Goal: Task Accomplishment & Management: Complete application form

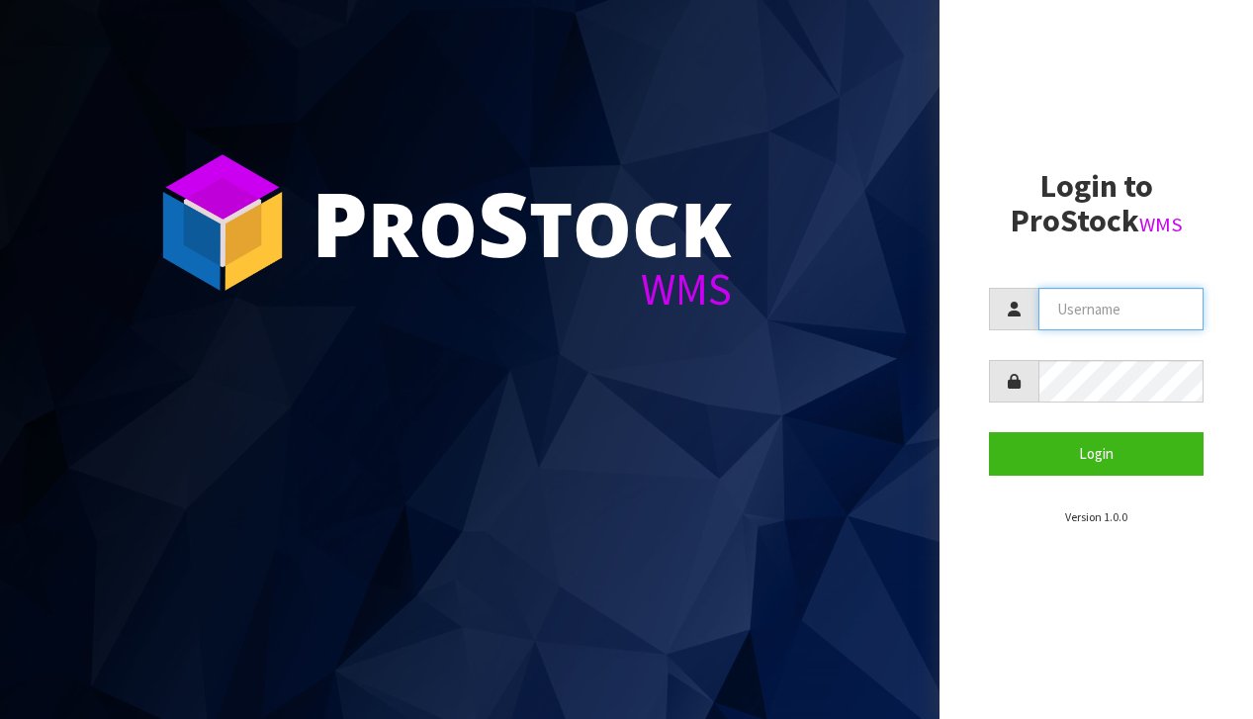
type input "[EMAIL_ADDRESS][DOMAIN_NAME]"
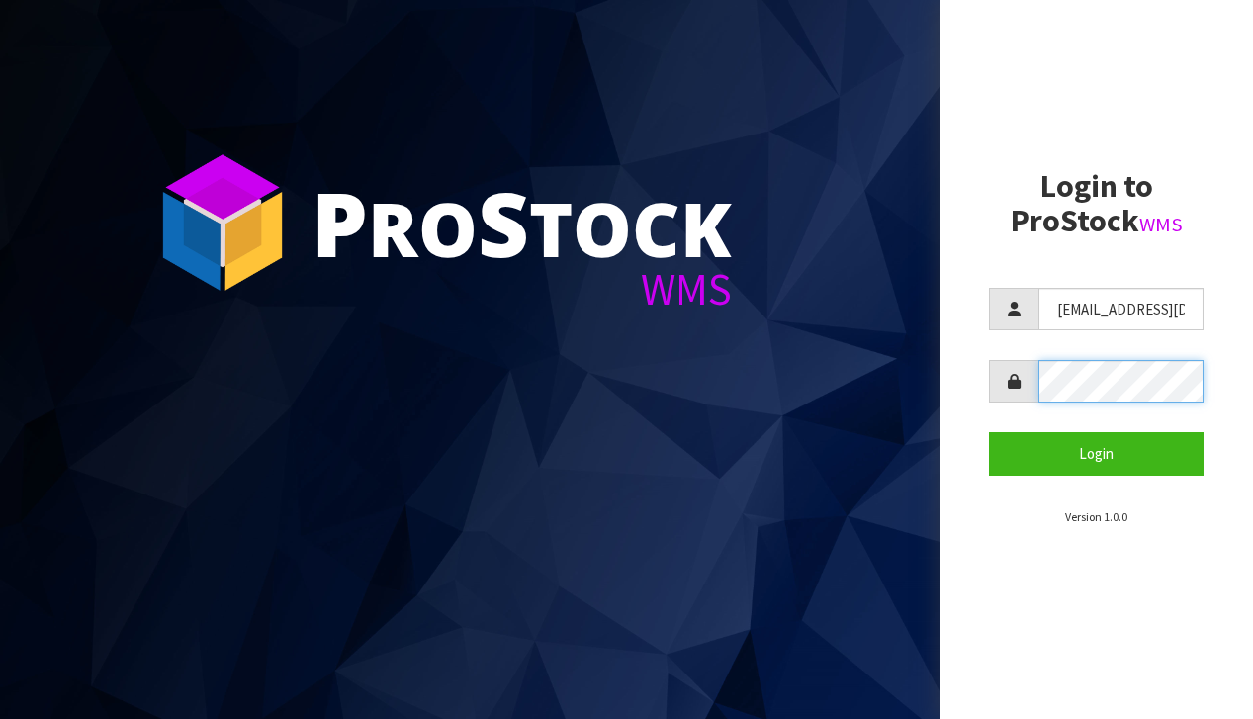
click at [1096, 453] on button "Login" at bounding box center [1096, 453] width 215 height 43
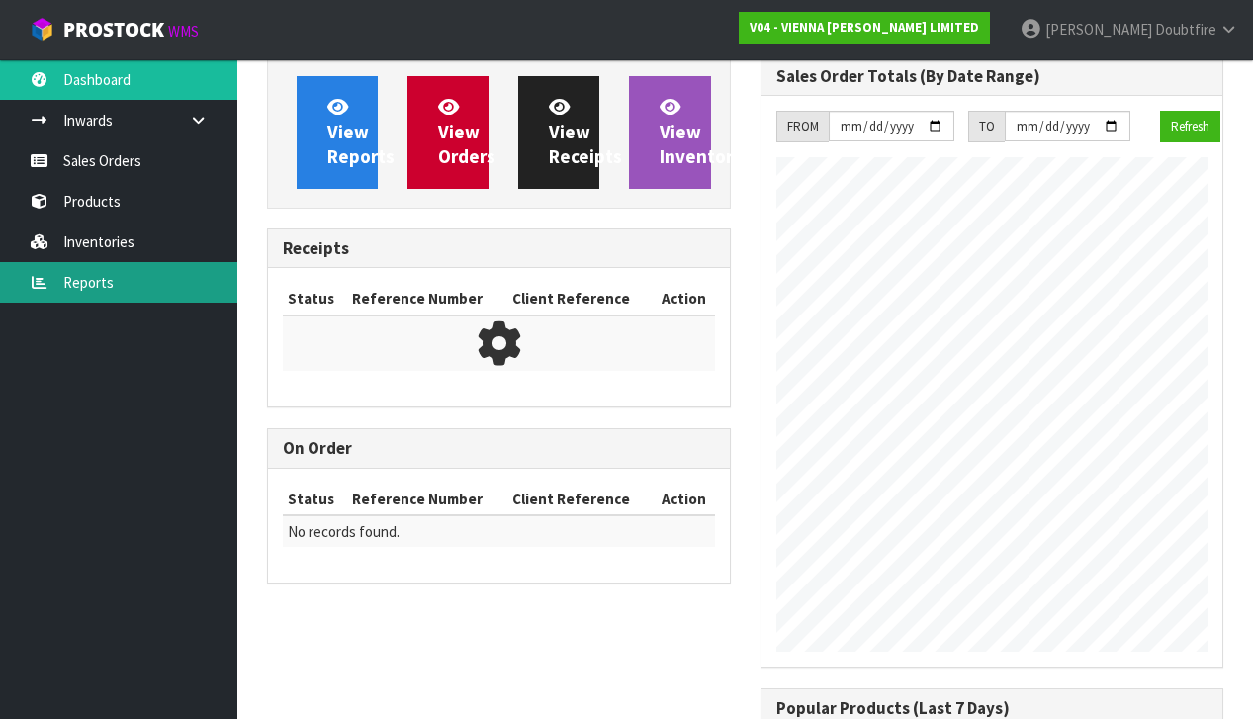
scroll to position [1214, 493]
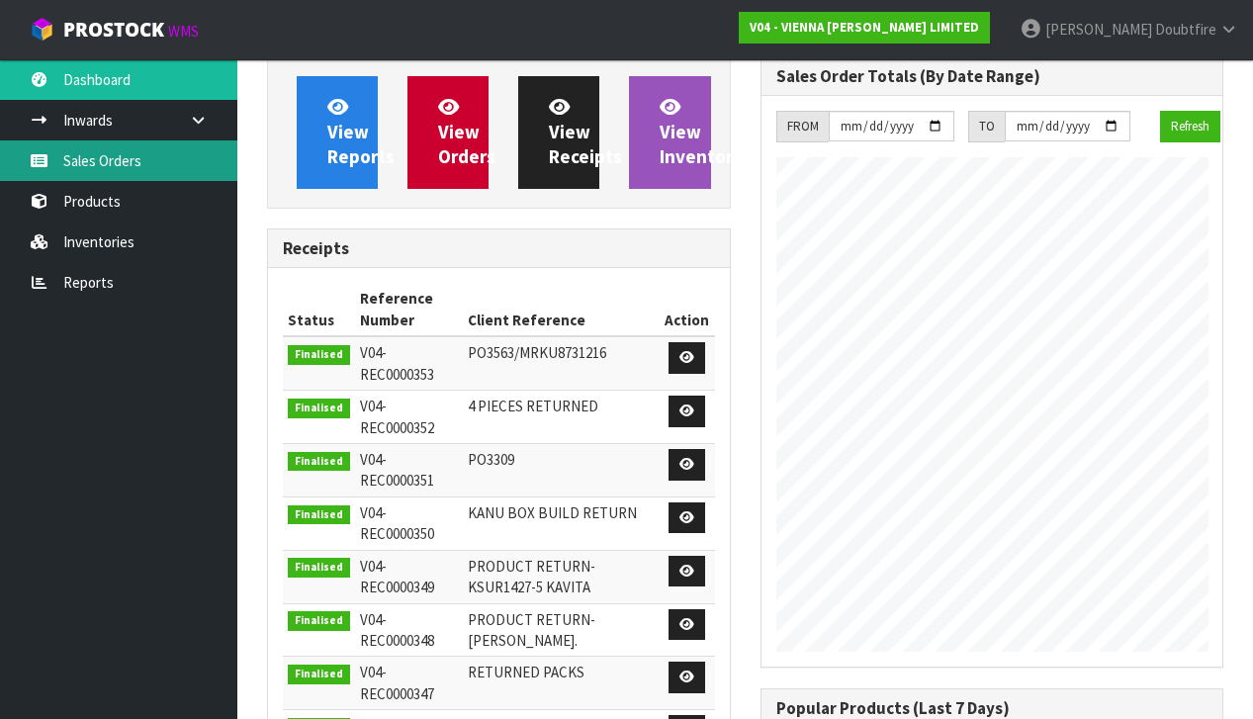
click at [119, 169] on link "Sales Orders" at bounding box center [118, 160] width 237 height 41
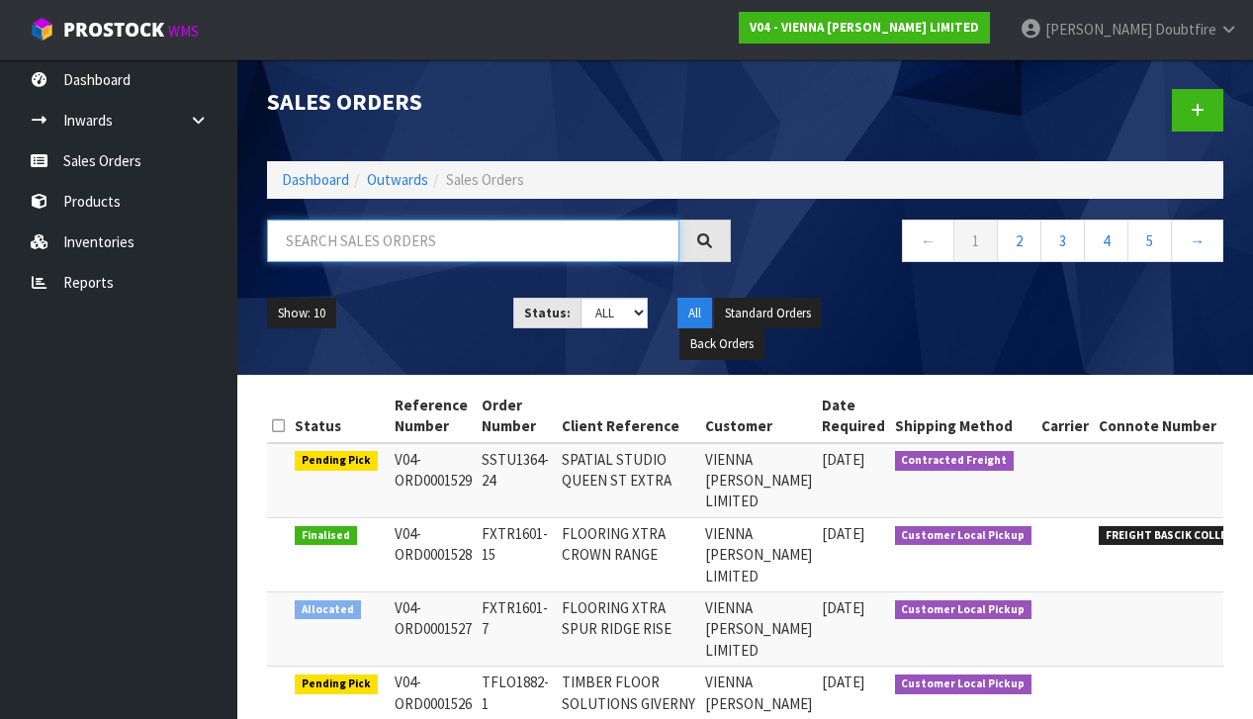
click at [357, 245] on input "text" at bounding box center [473, 241] width 413 height 43
type input "MARINE"
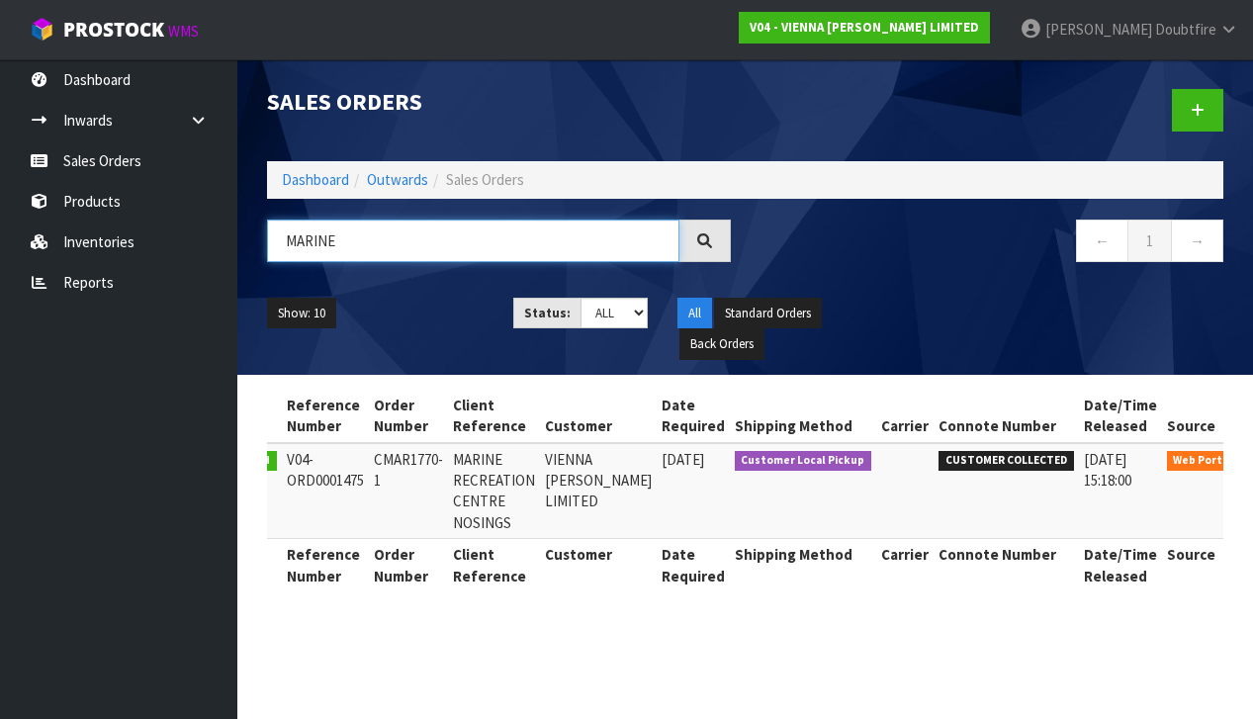
scroll to position [0, 79]
click at [1253, 458] on link at bounding box center [1272, 465] width 37 height 32
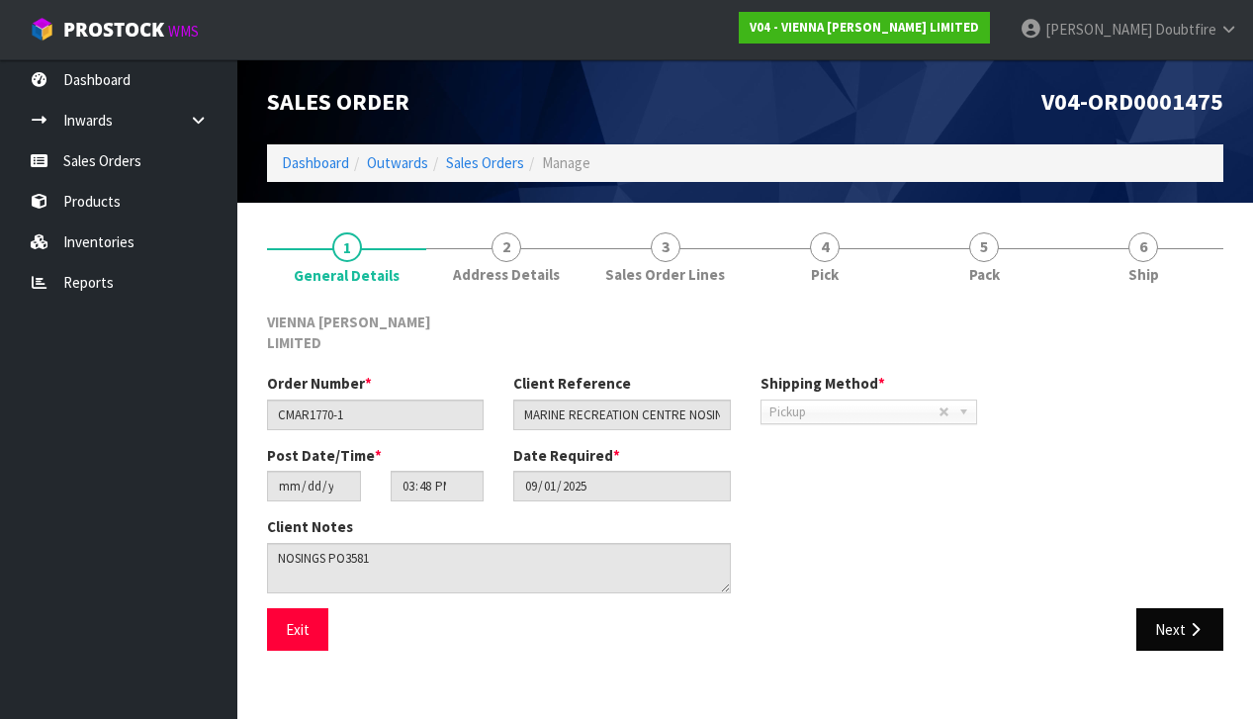
click at [1181, 608] on button "Next" at bounding box center [1180, 629] width 87 height 43
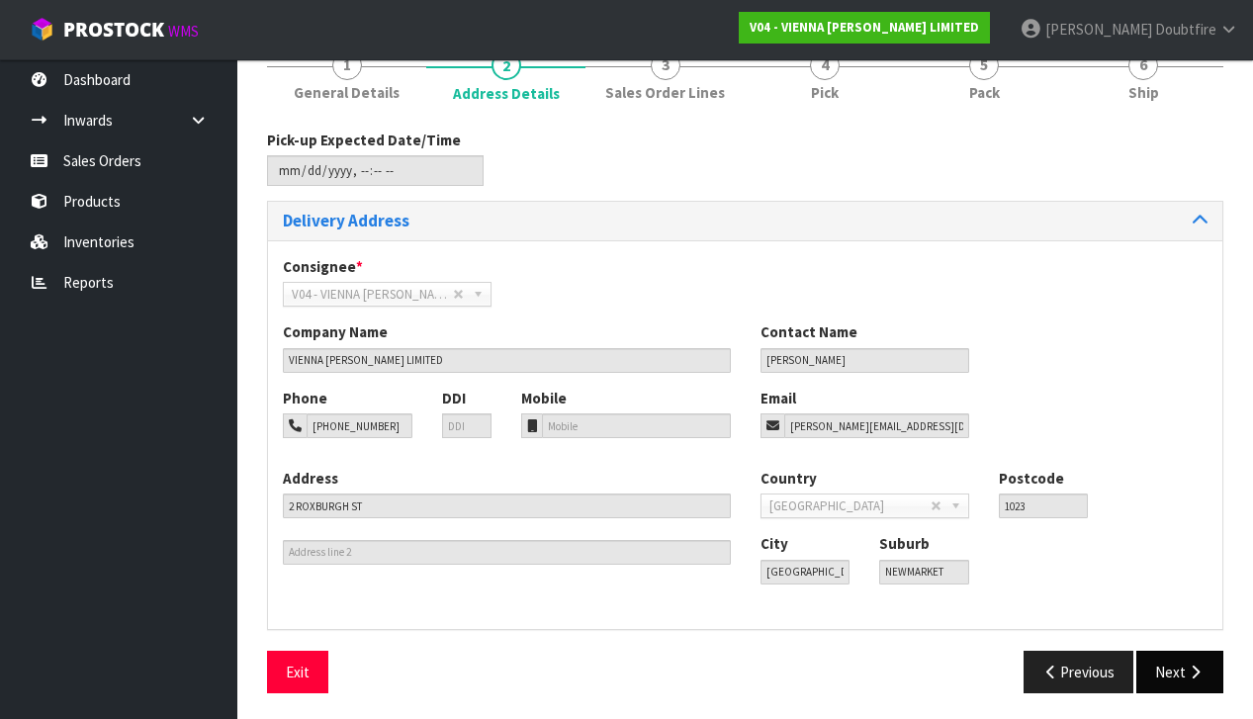
scroll to position [181, 0]
click at [1182, 667] on button "Next" at bounding box center [1180, 673] width 87 height 43
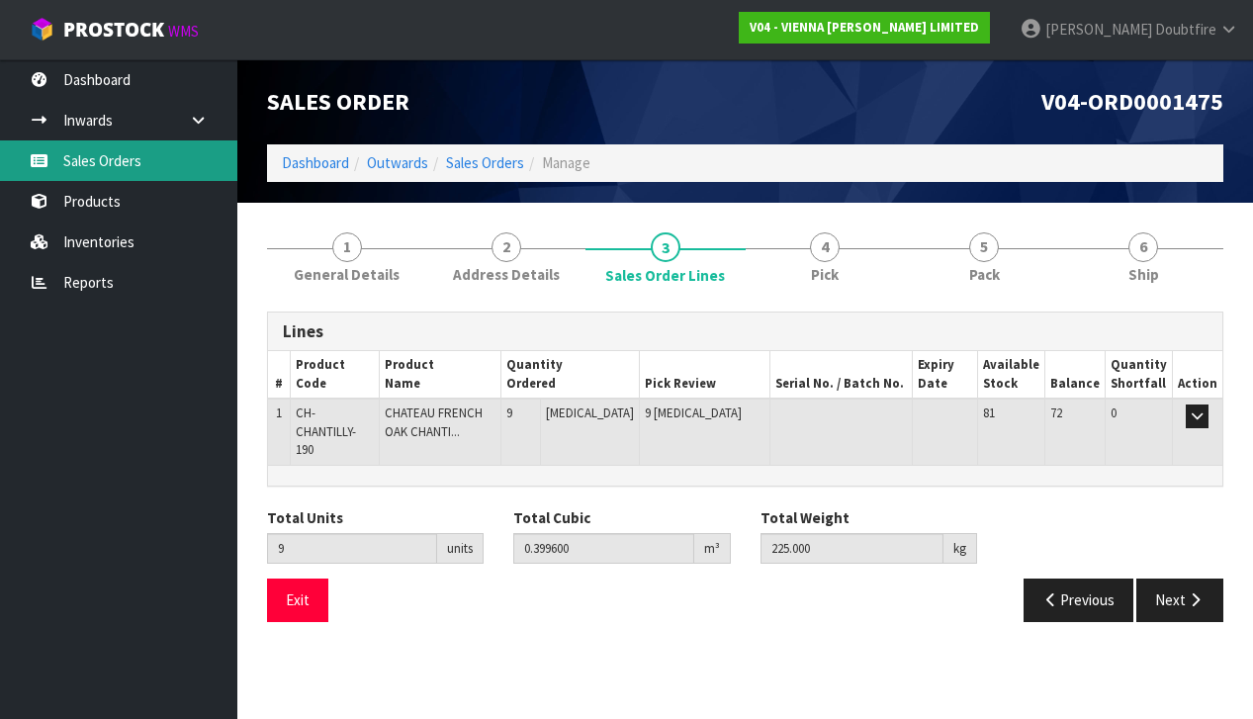
click at [97, 166] on link "Sales Orders" at bounding box center [118, 160] width 237 height 41
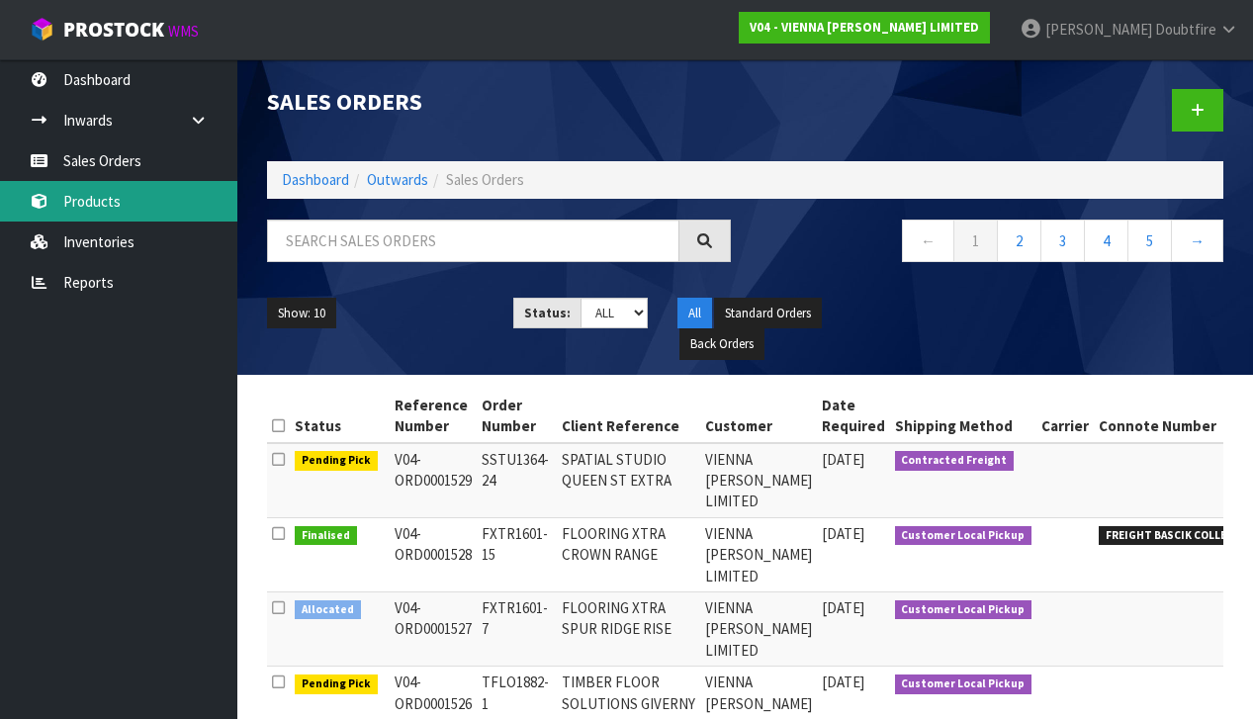
click at [114, 209] on link "Products" at bounding box center [118, 201] width 237 height 41
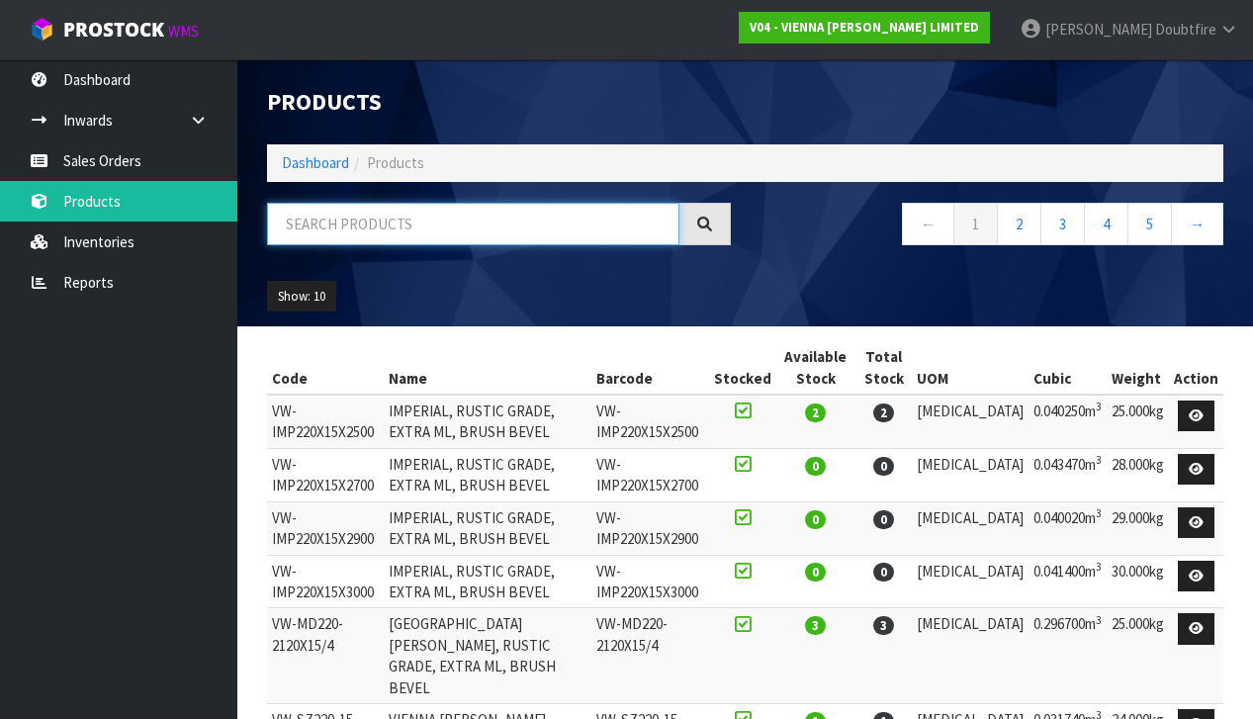
click at [338, 235] on input "text" at bounding box center [473, 224] width 413 height 43
type input "CHANTILLY"
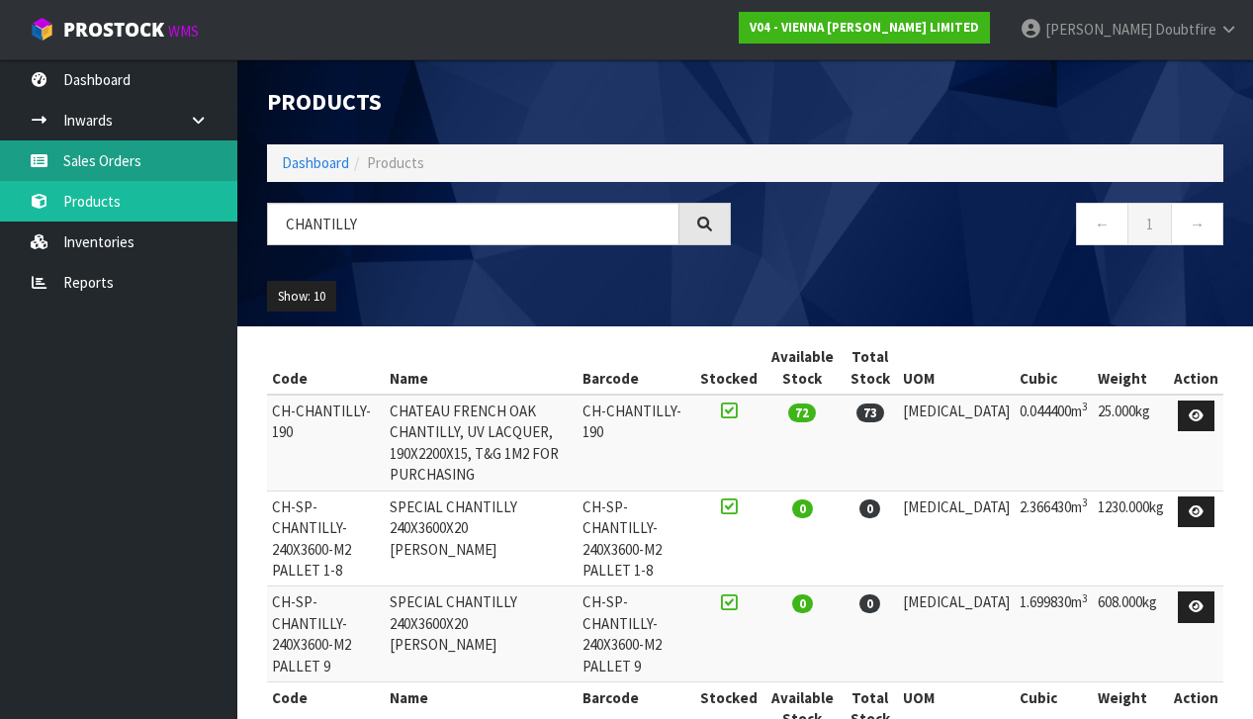
click at [79, 177] on link "Sales Orders" at bounding box center [118, 160] width 237 height 41
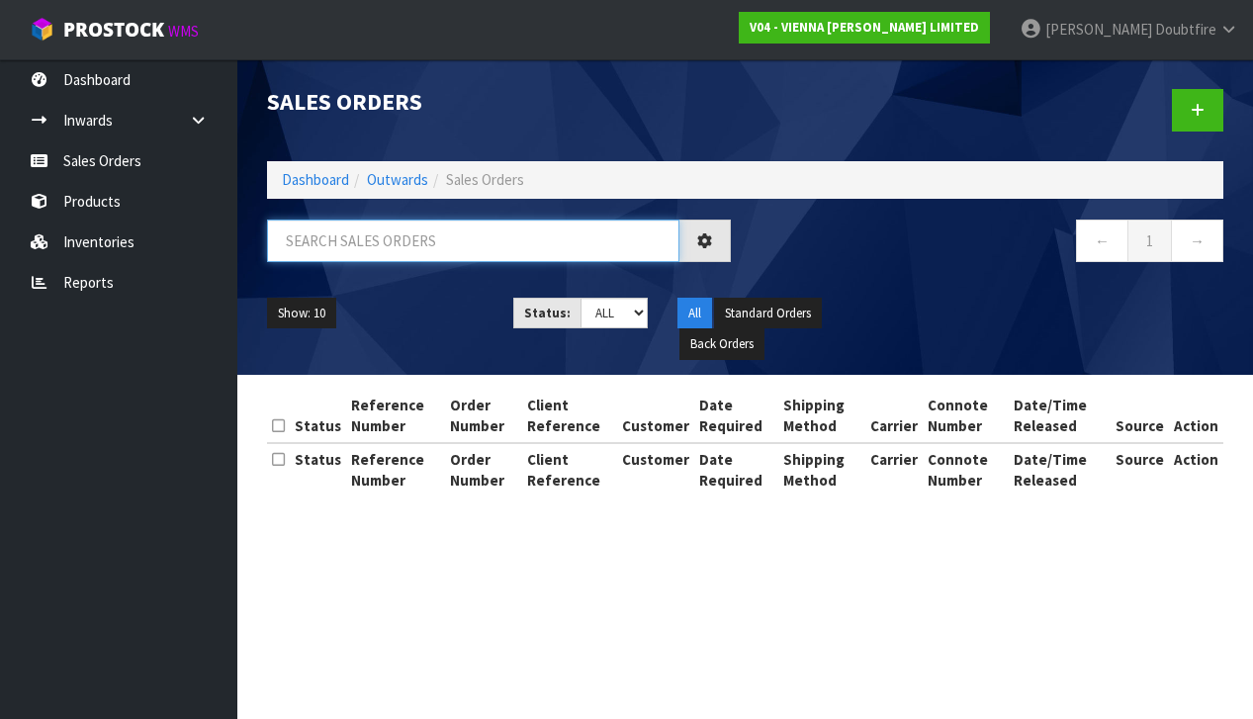
click at [336, 249] on input "text" at bounding box center [473, 241] width 413 height 43
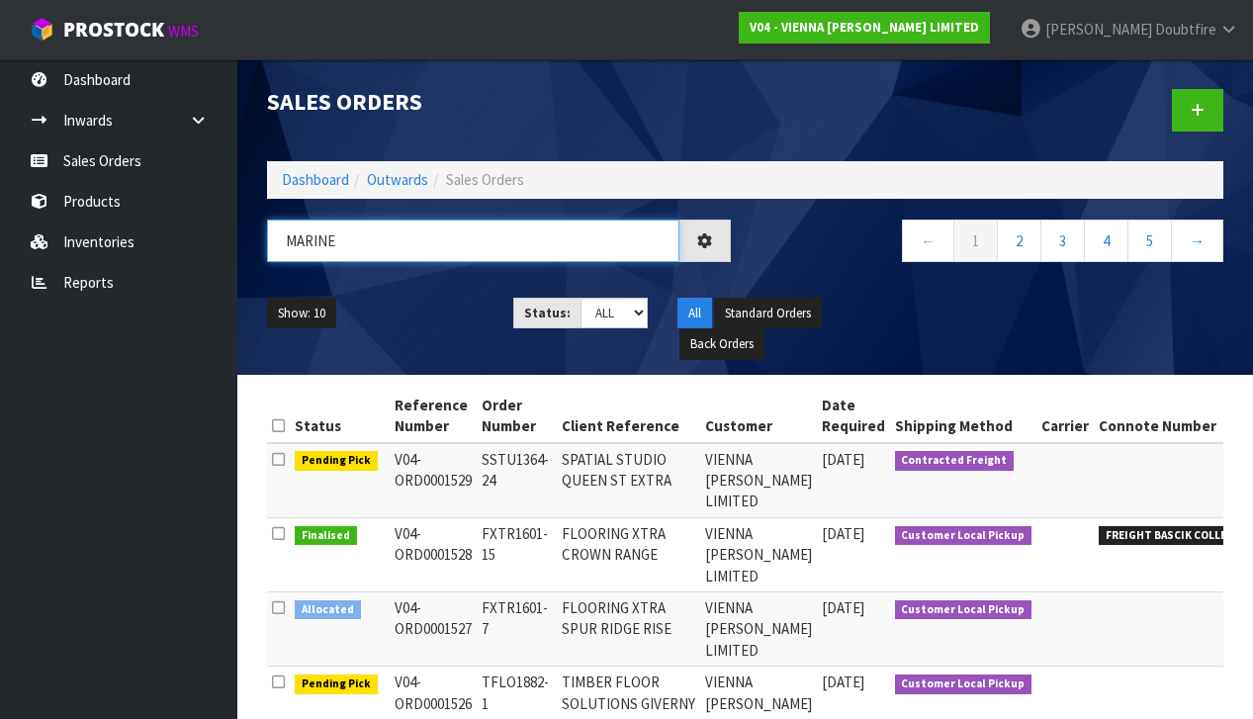
type input "MARINE"
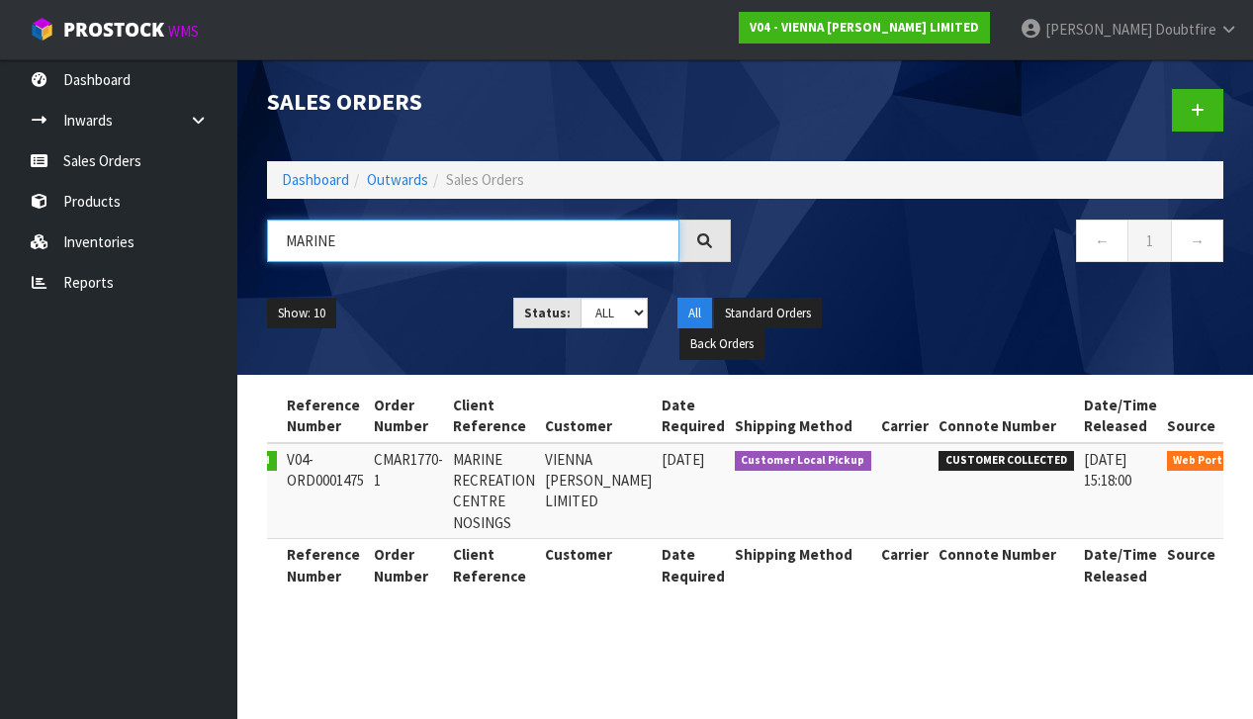
scroll to position [0, 79]
click at [1253, 461] on icon at bounding box center [1272, 464] width 15 height 13
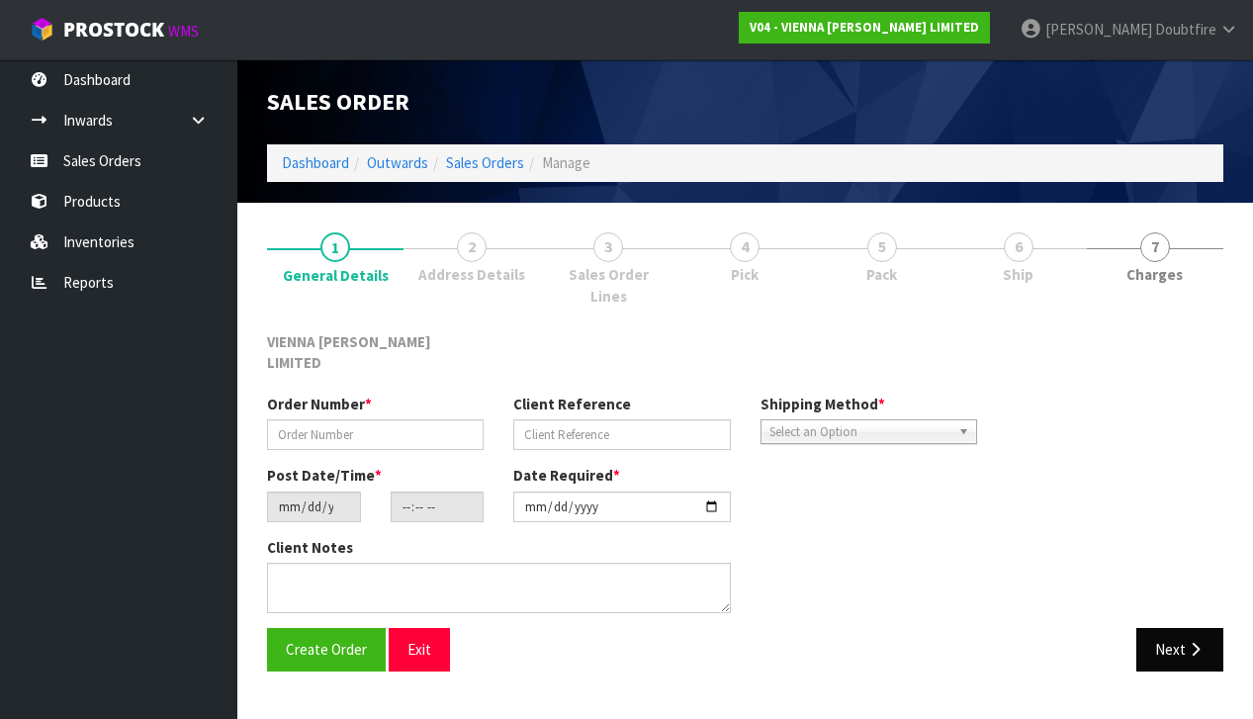
click at [1194, 630] on button "Next" at bounding box center [1180, 649] width 87 height 43
type input "CMAR1770-1"
type input "MARINE RECREATION CENTRE NOSINGS"
type input "[DATE]"
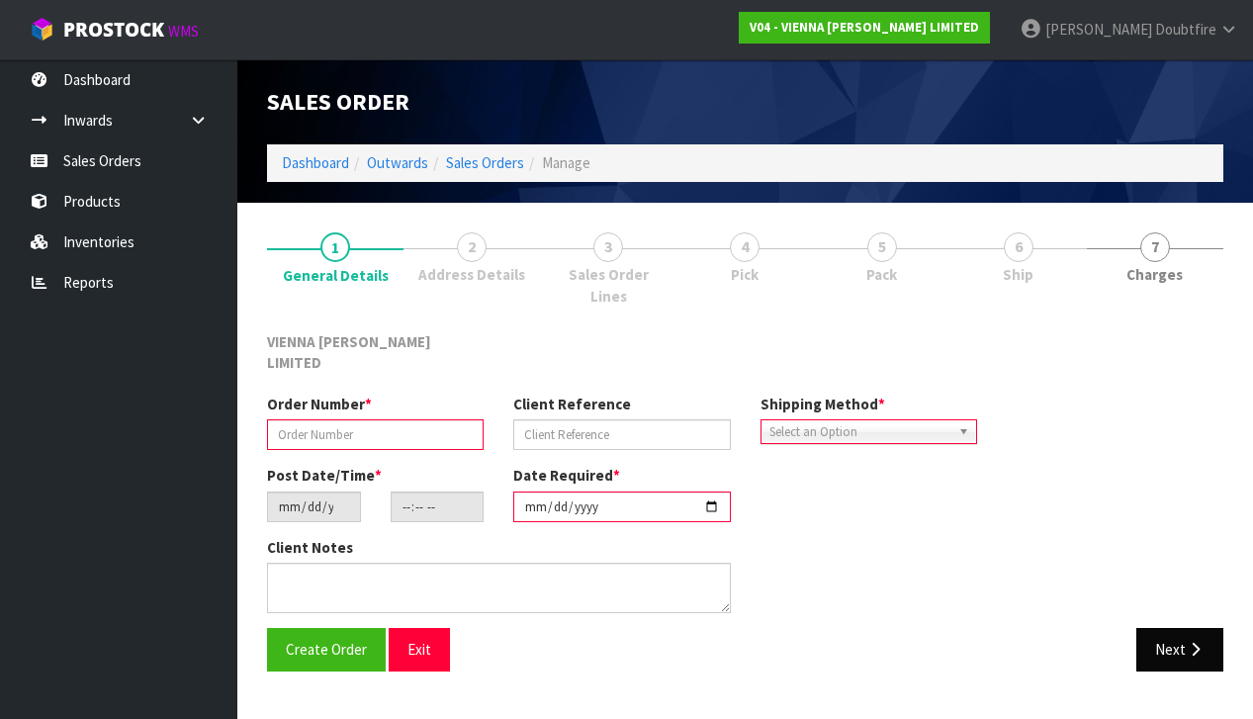
type input "15:48:00.000"
type input "2025-09-01"
type textarea "NOSINGS PO3581"
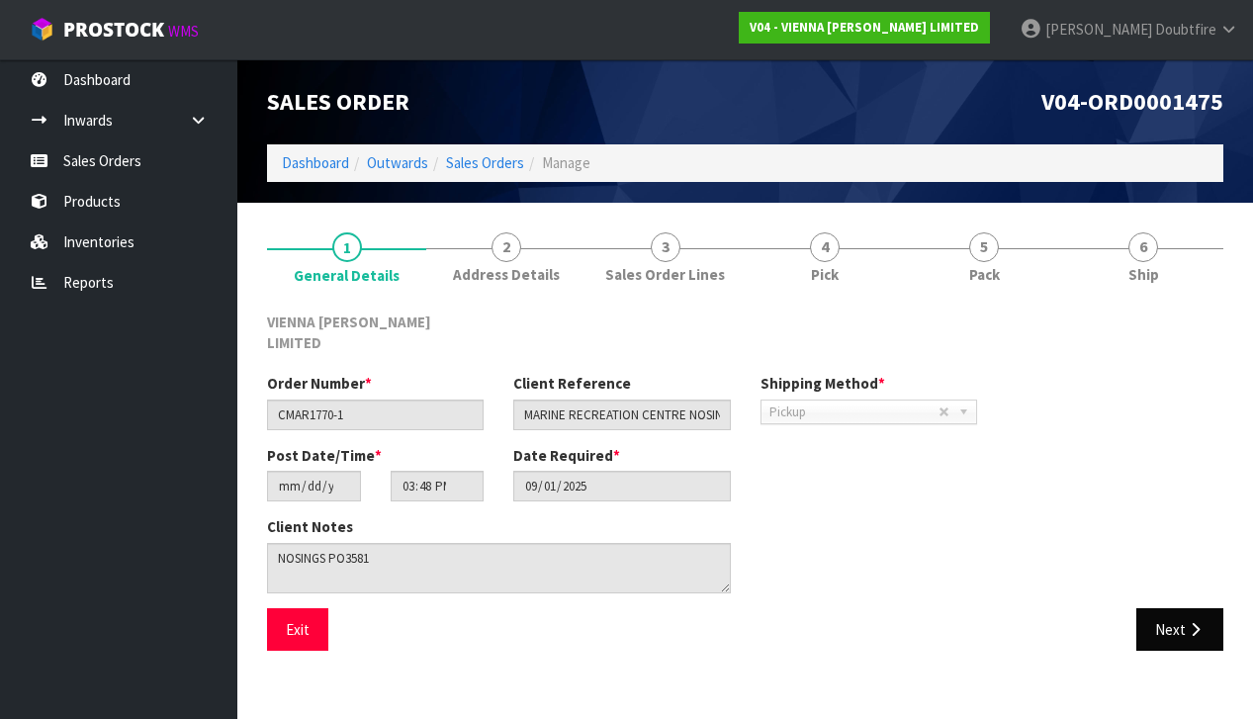
click at [1163, 608] on button "Next" at bounding box center [1180, 629] width 87 height 43
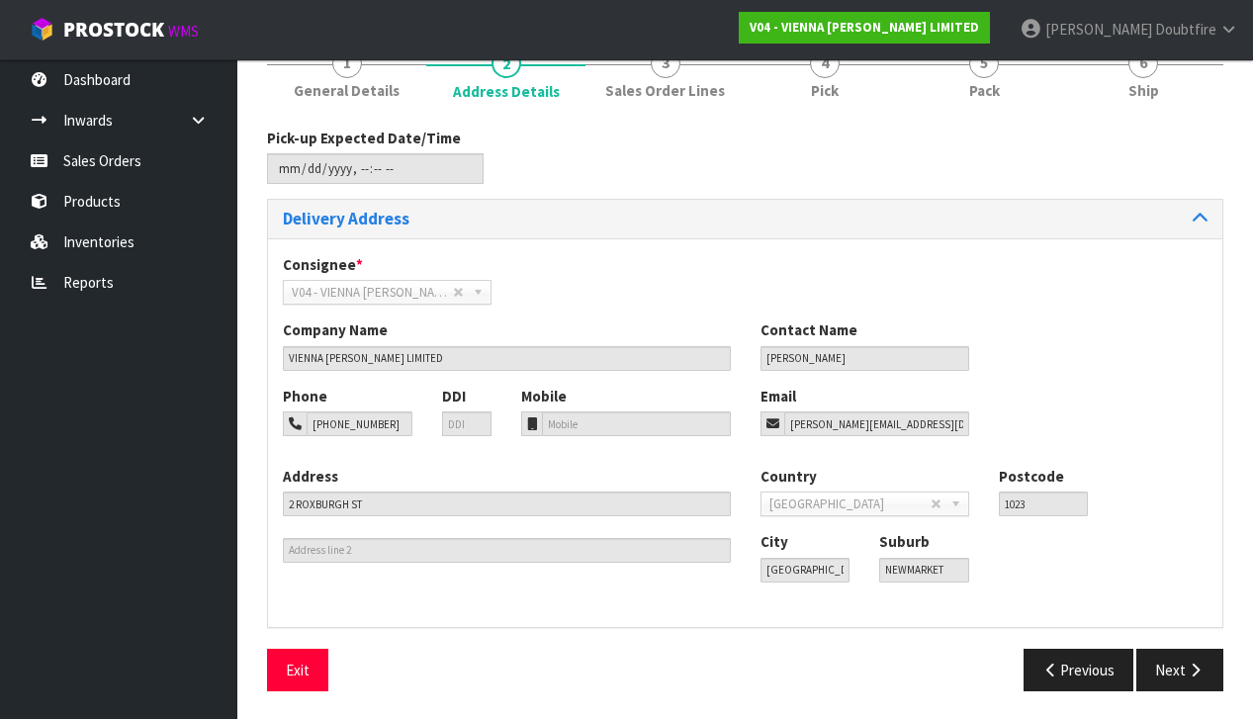
click at [1169, 637] on div "Pick-up Expected Date/Time Delivery Address Consignee * 000001.BAY MECHANICS - …" at bounding box center [745, 418] width 957 height 580
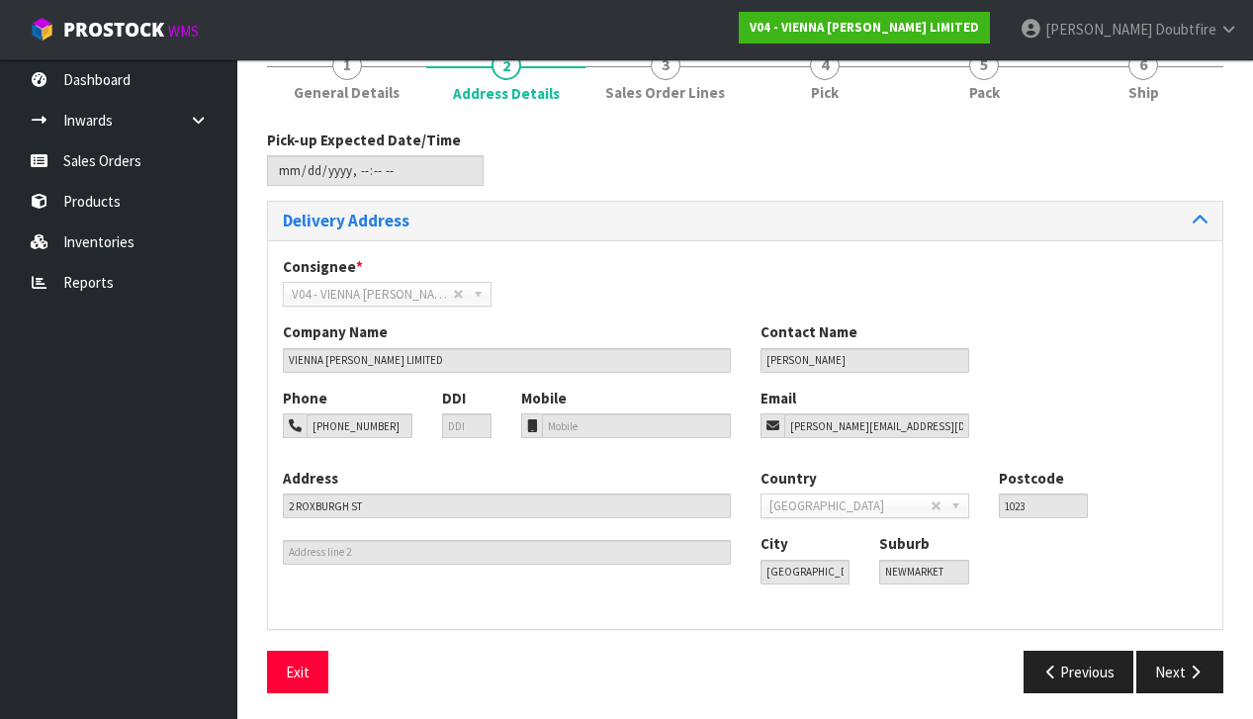
scroll to position [181, 0]
drag, startPoint x: 1181, startPoint y: 664, endPoint x: 1110, endPoint y: 641, distance: 74.8
click at [1181, 664] on button "Next" at bounding box center [1180, 673] width 87 height 43
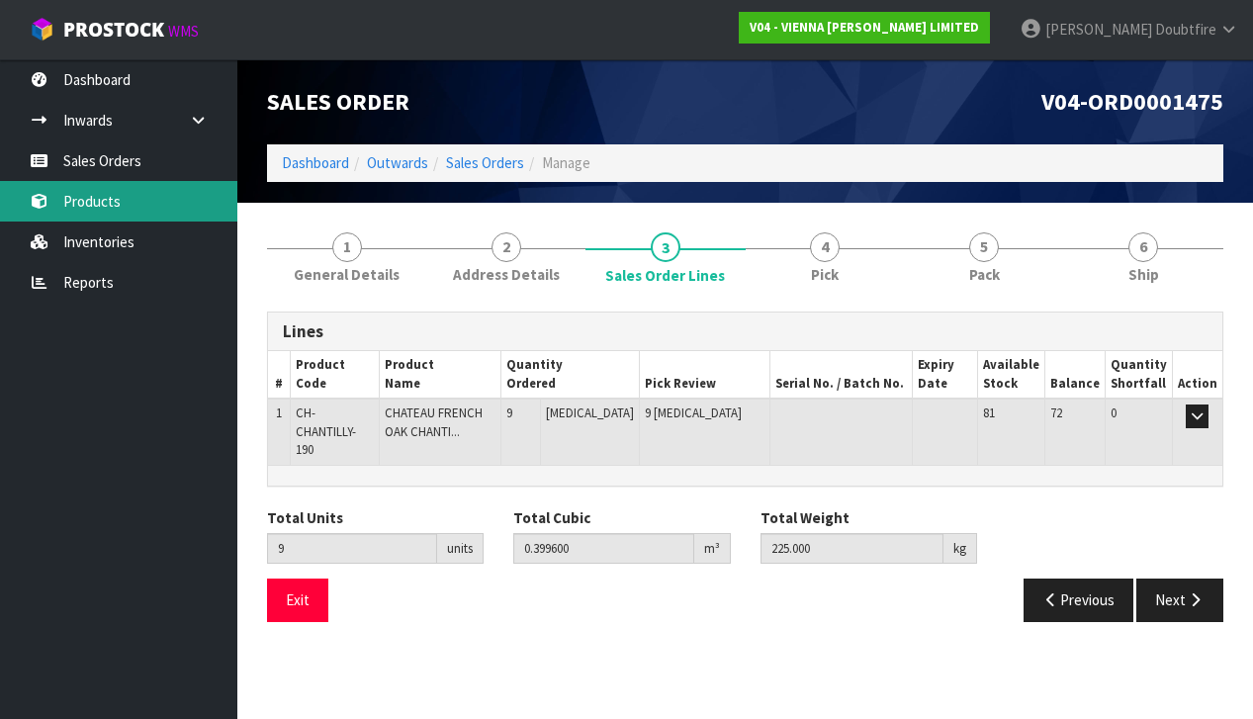
click at [126, 213] on link "Products" at bounding box center [118, 201] width 237 height 41
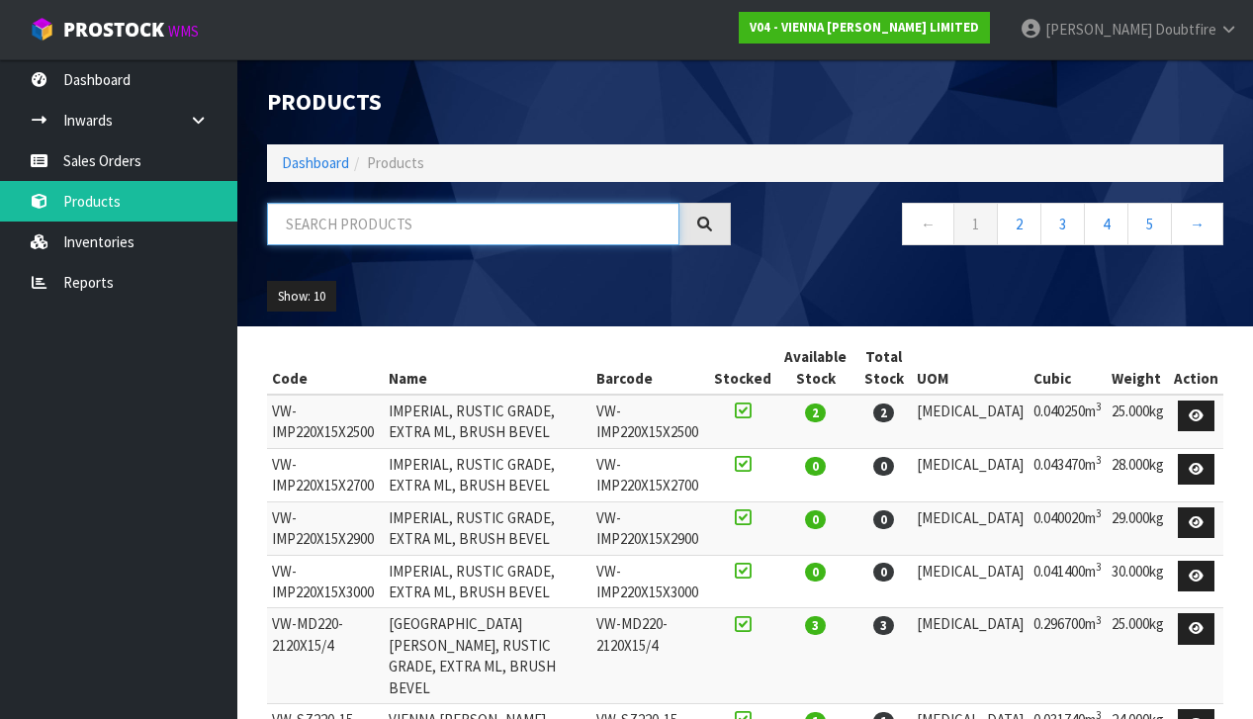
click at [372, 238] on input "text" at bounding box center [473, 224] width 413 height 43
type input "CHANTILLY"
